Goal: Transaction & Acquisition: Download file/media

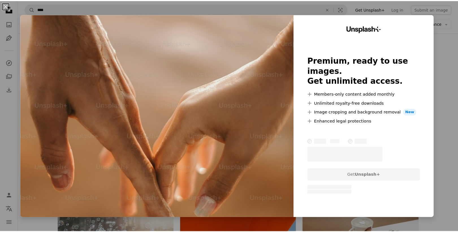
scroll to position [3451, 0]
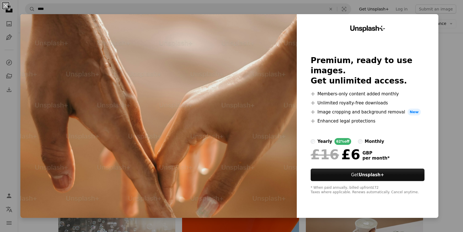
drag, startPoint x: 445, startPoint y: 69, endPoint x: 435, endPoint y: 74, distance: 11.3
click at [445, 69] on div "An X shape Unsplash+ Premium, ready to use images. Get unlimited access. A plus…" at bounding box center [231, 116] width 463 height 232
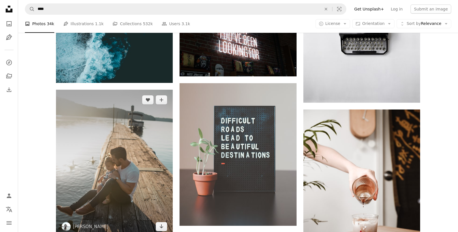
scroll to position [4866, 0]
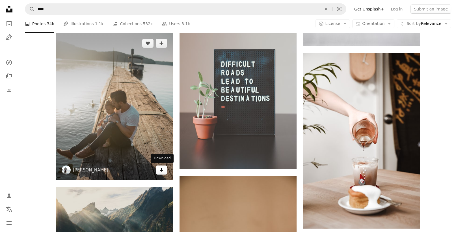
click at [161, 169] on icon "Arrow pointing down" at bounding box center [161, 169] width 5 height 7
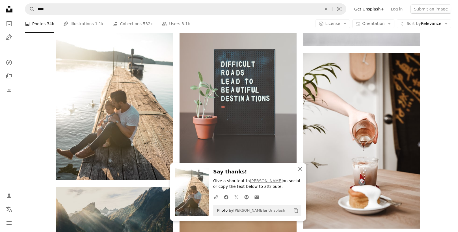
click at [300, 168] on icon "button" at bounding box center [300, 169] width 4 height 4
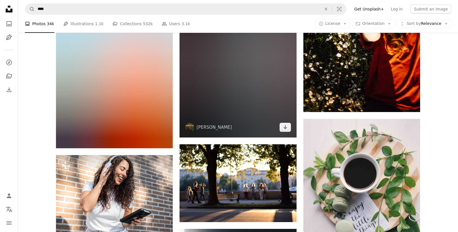
scroll to position [5432, 0]
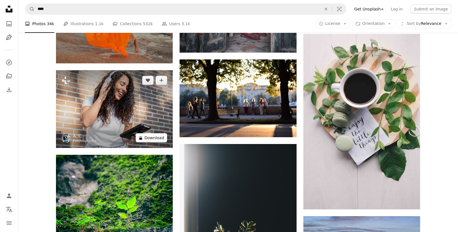
click at [157, 138] on button "A lock Download" at bounding box center [152, 137] width 32 height 9
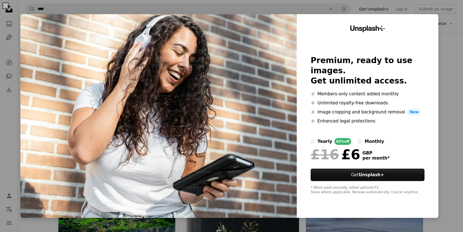
click at [269, 7] on div "An X shape Unsplash+ Premium, ready to use images. Get unlimited access. A plus…" at bounding box center [231, 116] width 463 height 232
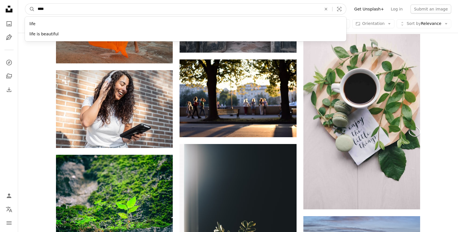
drag, startPoint x: 93, startPoint y: 9, endPoint x: 10, endPoint y: 9, distance: 82.3
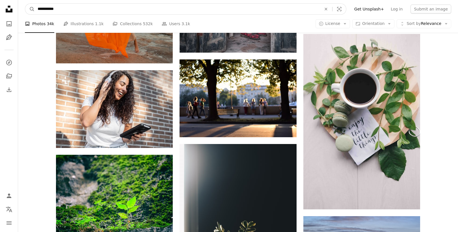
type input "**********"
click button "A magnifying glass" at bounding box center [30, 9] width 10 height 11
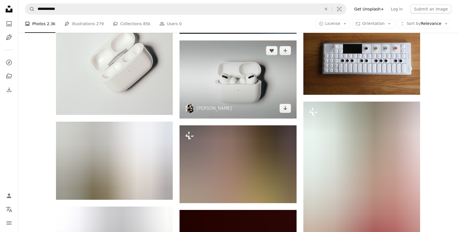
scroll to position [311, 0]
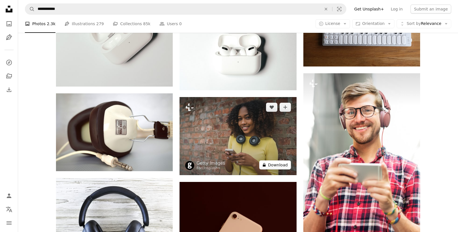
click at [278, 164] on button "A lock Download" at bounding box center [275, 164] width 32 height 9
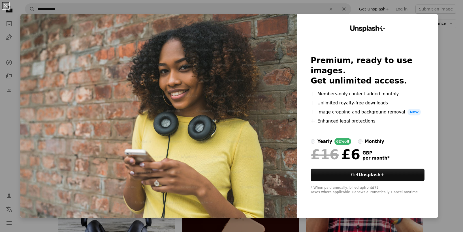
click at [443, 47] on div "An X shape Unsplash+ Premium, ready to use images. Get unlimited access. A plus…" at bounding box center [231, 116] width 463 height 232
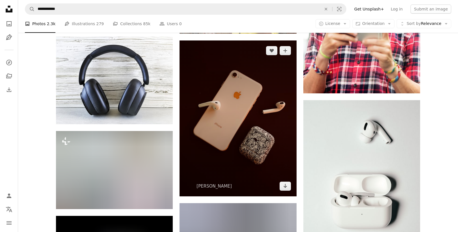
scroll to position [481, 0]
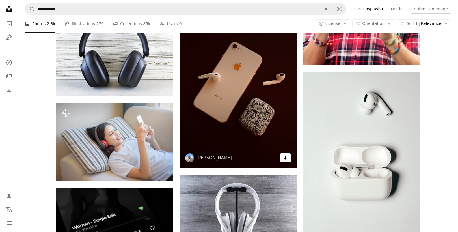
click at [285, 156] on icon "Download" at bounding box center [285, 158] width 4 height 4
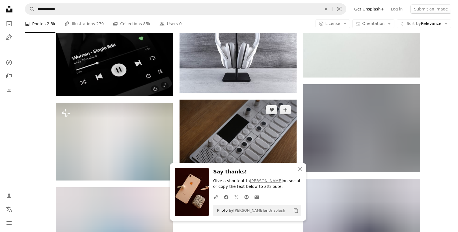
scroll to position [707, 0]
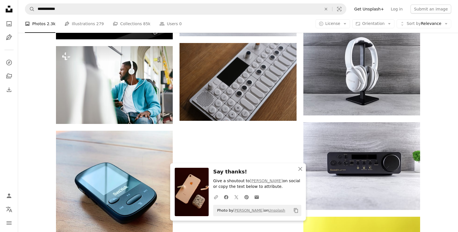
drag, startPoint x: 447, startPoint y: 86, endPoint x: 423, endPoint y: 98, distance: 26.3
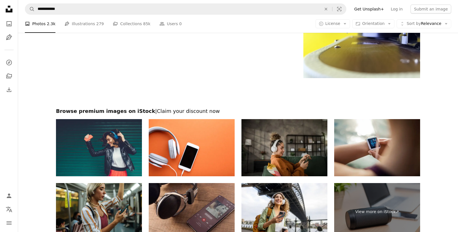
scroll to position [990, 0]
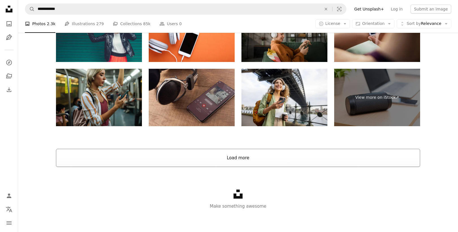
click at [284, 154] on button "Load more" at bounding box center [238, 158] width 364 height 18
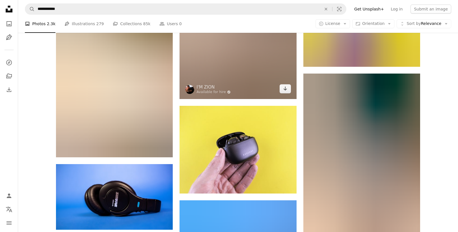
scroll to position [3452, 0]
